Goal: Find specific page/section: Find specific page/section

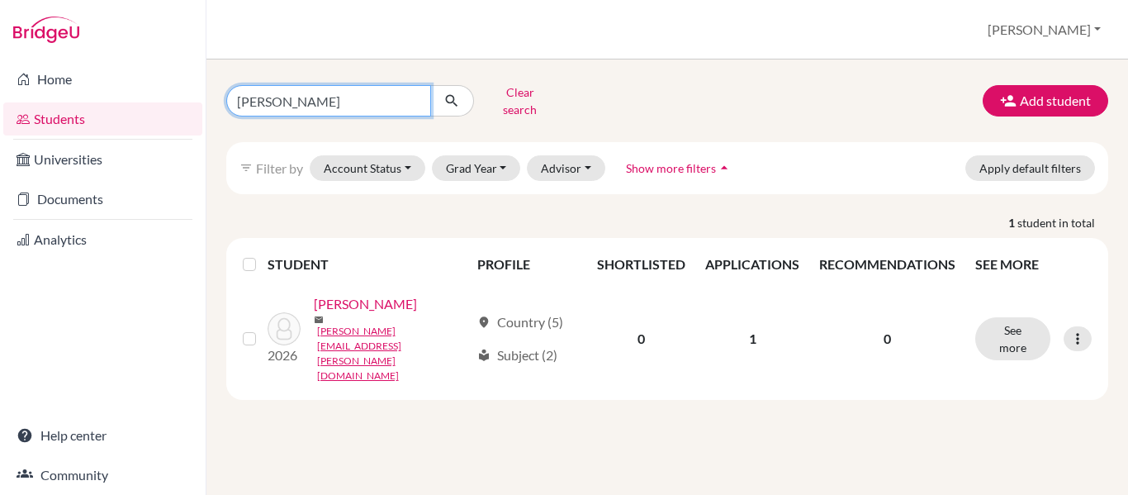
click at [415, 94] on input "[PERSON_NAME]" at bounding box center [328, 100] width 205 height 31
type input "j"
type input "[PERSON_NAME]"
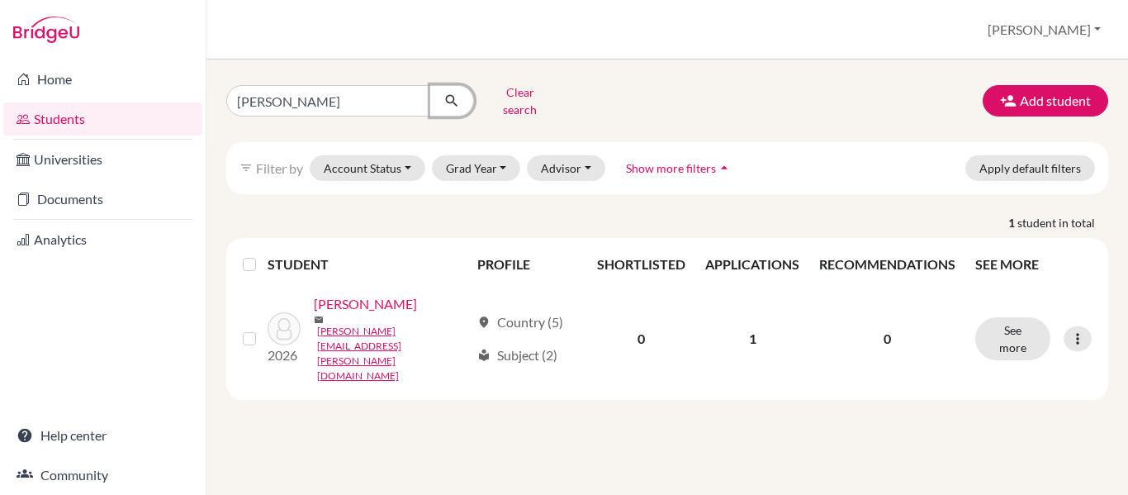
click at [461, 95] on button "submit" at bounding box center [452, 100] width 44 height 31
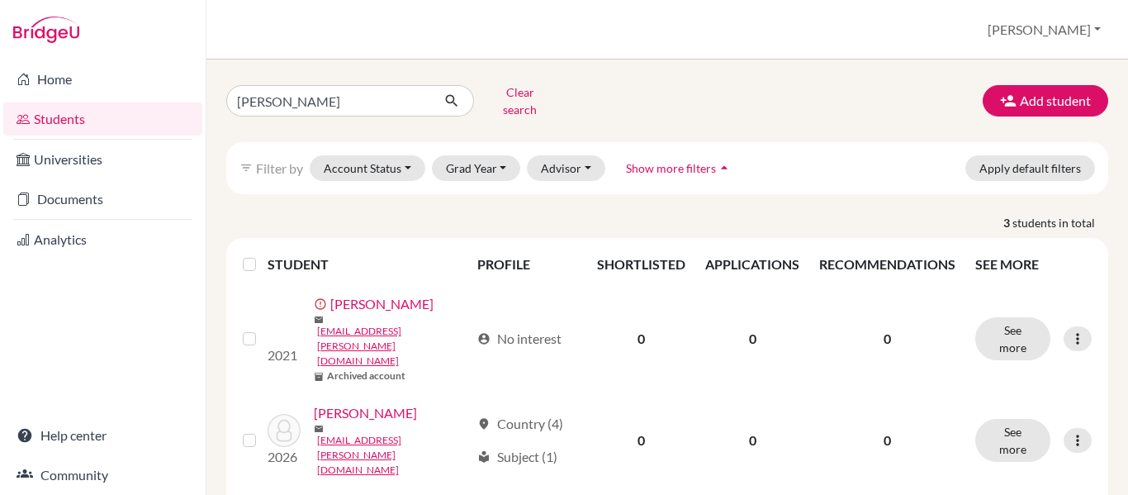
scroll to position [161, 0]
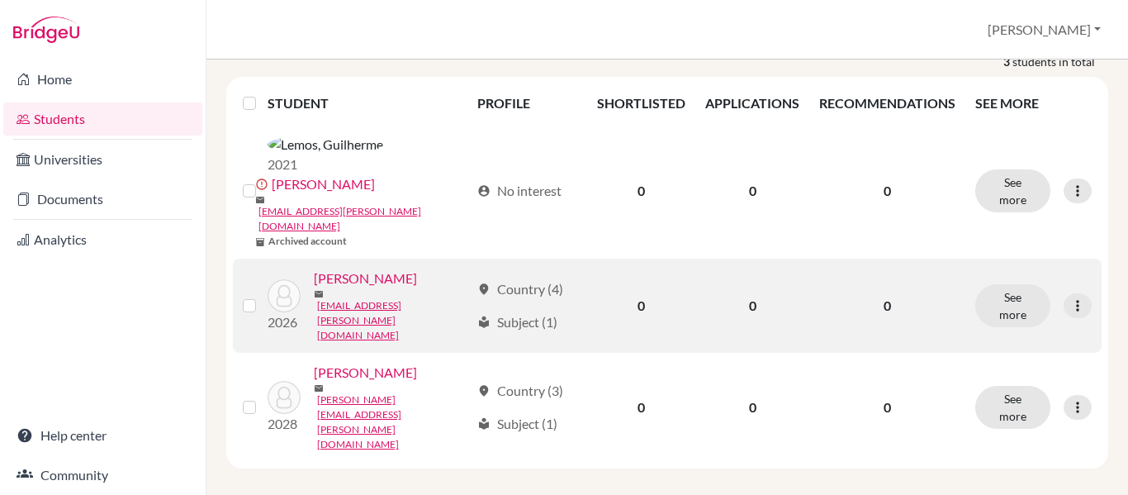
click at [314, 288] on link "[PERSON_NAME]" at bounding box center [365, 278] width 103 height 20
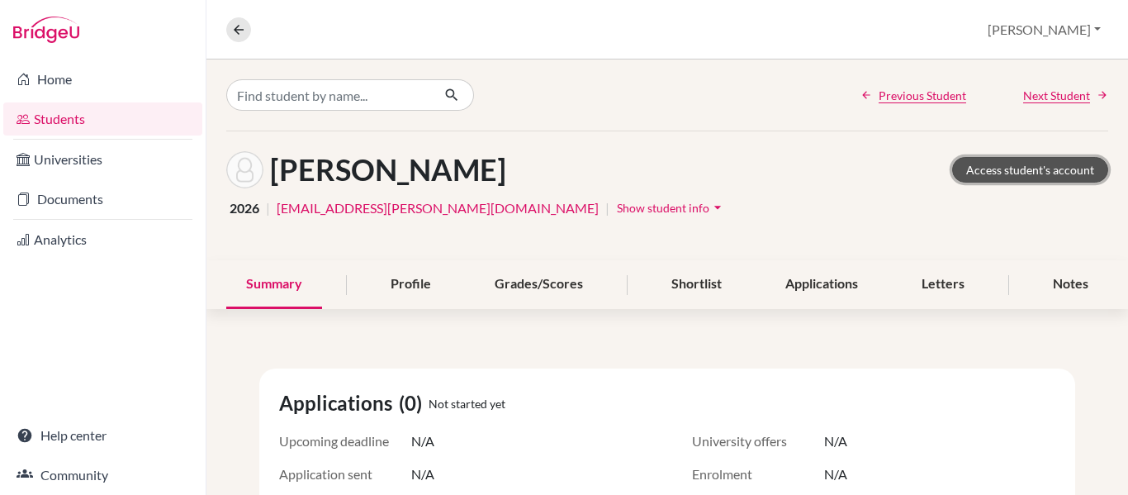
click at [1012, 168] on link "Access student's account" at bounding box center [1030, 170] width 156 height 26
